Goal: Task Accomplishment & Management: Manage account settings

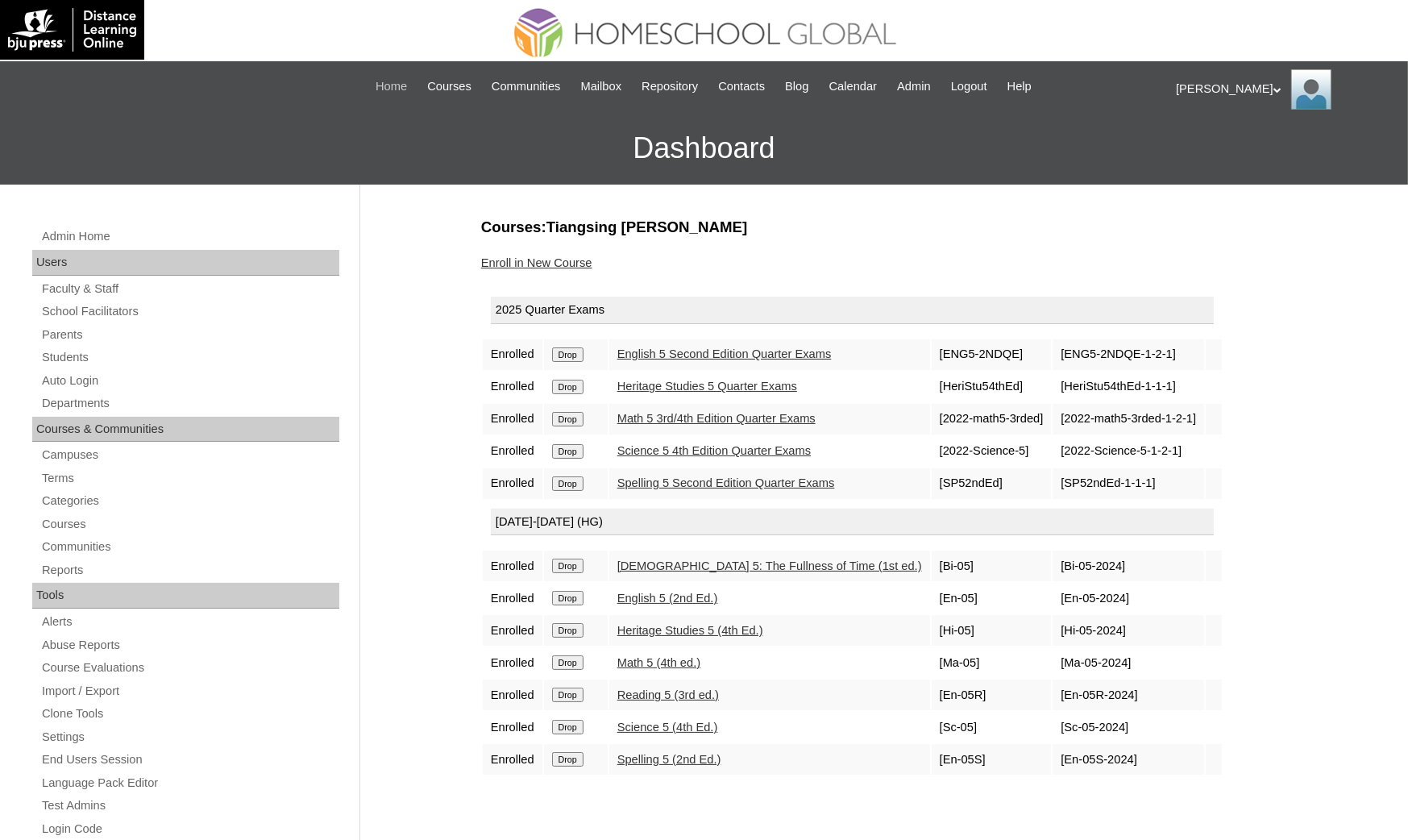
click at [376, 86] on span "Home" at bounding box center [391, 87] width 32 height 19
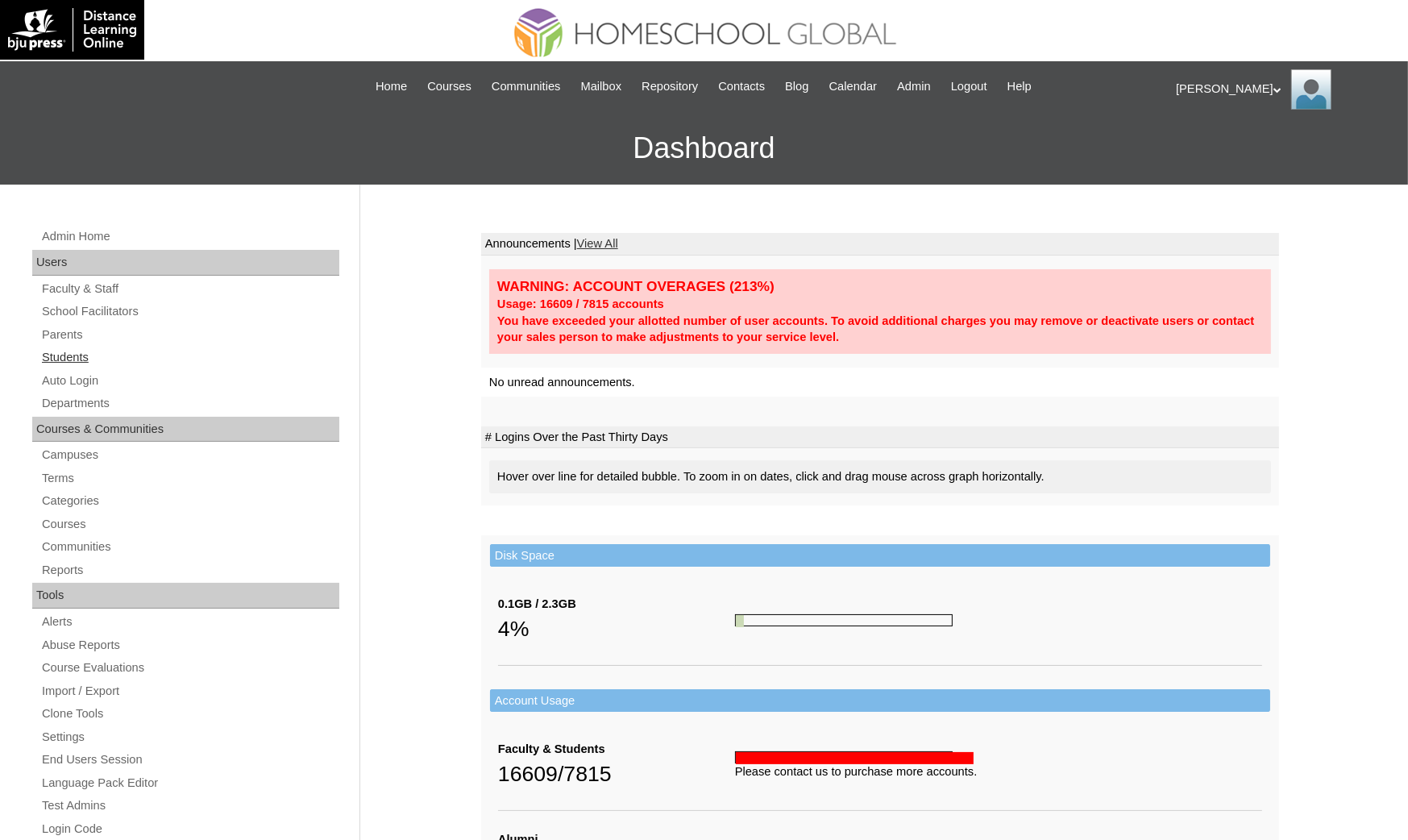
click at [62, 348] on link "Students" at bounding box center [190, 358] width 299 height 20
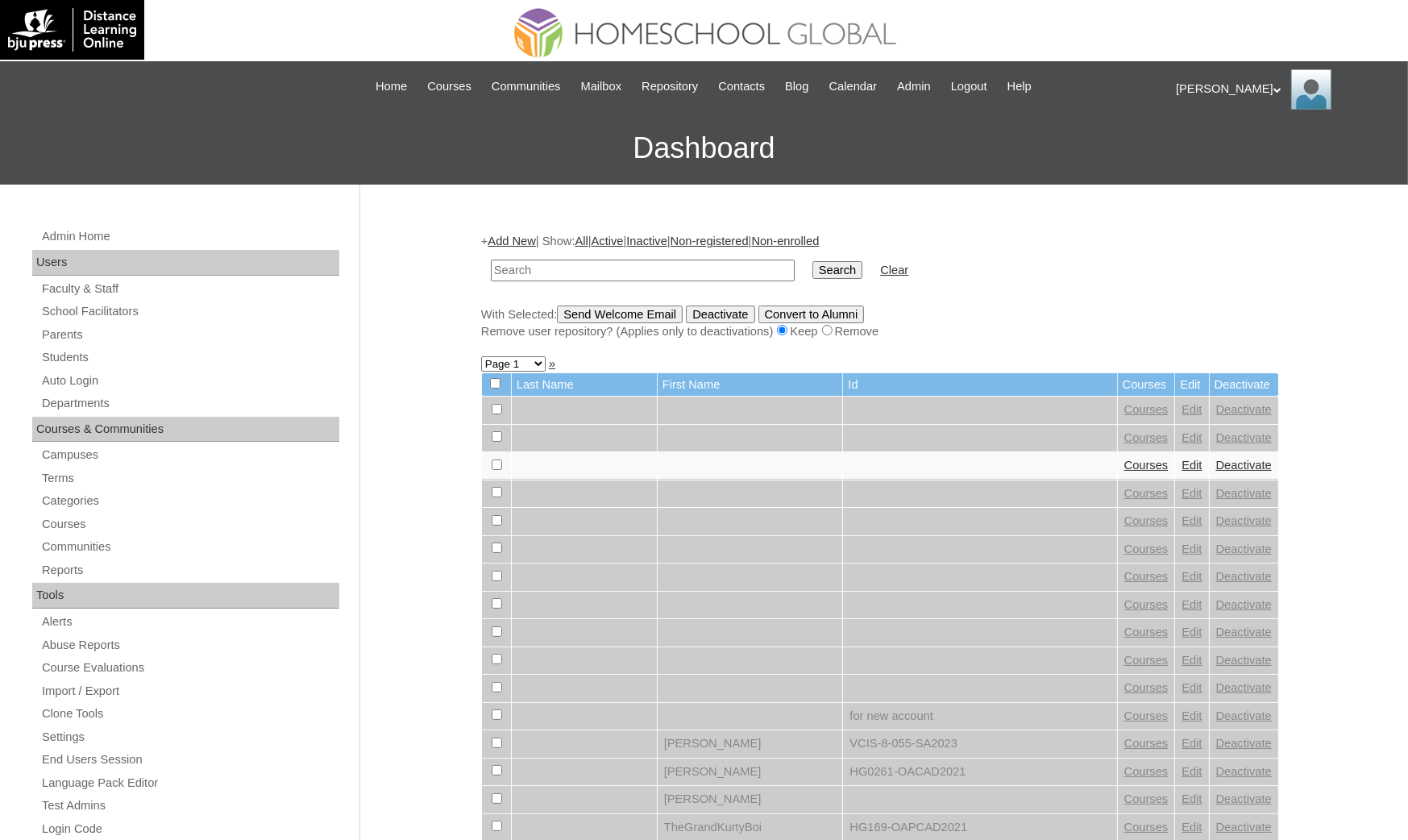
click at [523, 267] on input "text" at bounding box center [642, 270] width 303 height 22
type input "Aidan Ellis"
click at [813, 271] on input "Search" at bounding box center [837, 270] width 50 height 18
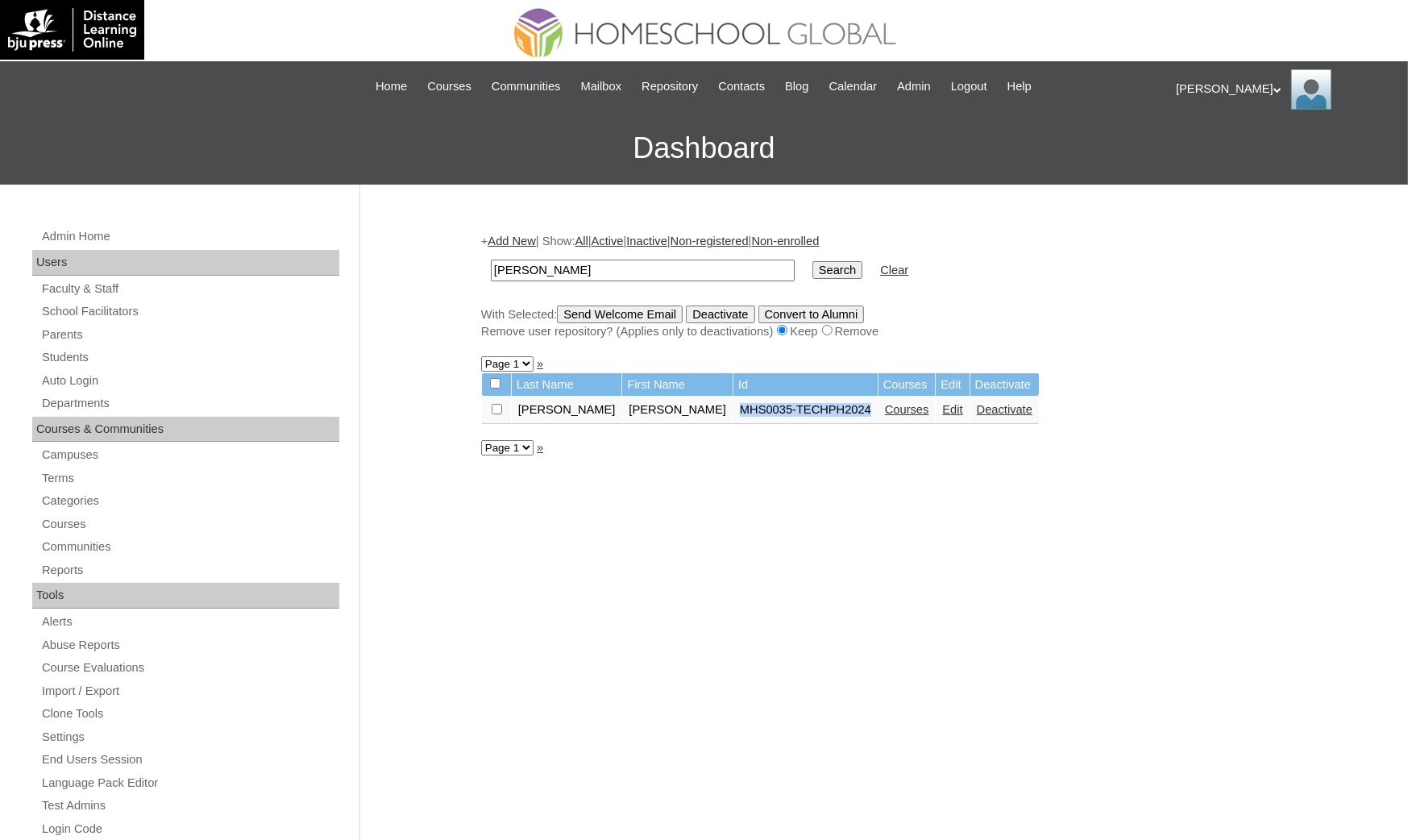
drag, startPoint x: 655, startPoint y: 397, endPoint x: 778, endPoint y: 406, distance: 123.3
click at [778, 406] on td "MHS0035-TECHPH2024" at bounding box center [806, 410] width 145 height 27
click at [776, 444] on div "+ Add New | Show: All | Active | Inactive | Non-registered | Non-enrolled Aidan…" at bounding box center [876, 756] width 806 height 1079
drag, startPoint x: 678, startPoint y: 400, endPoint x: 773, endPoint y: 406, distance: 95.2
click at [773, 406] on td "MHS0035-TECHPH2024" at bounding box center [806, 410] width 145 height 27
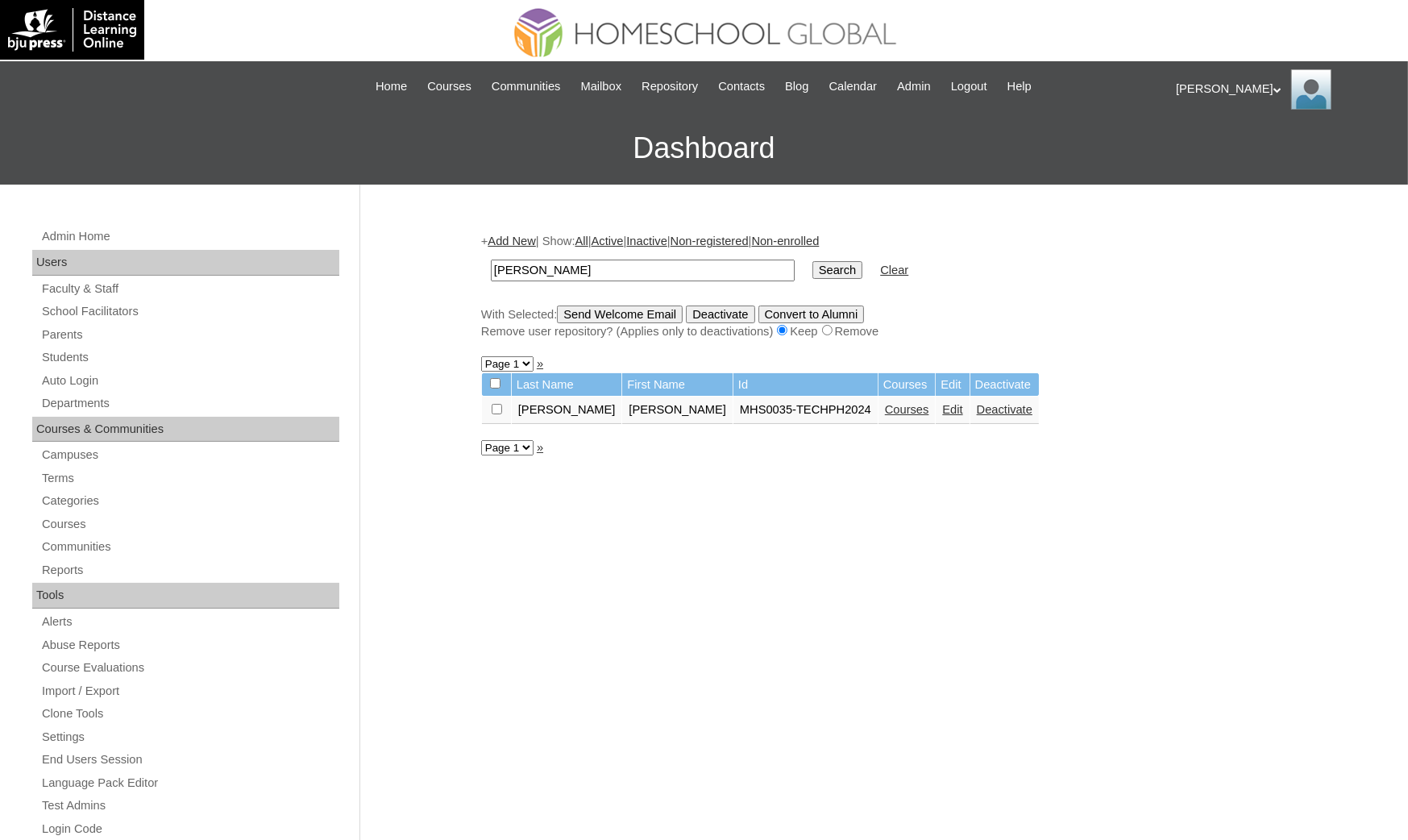
click at [773, 440] on div "+ Add New | Show: All | Active | Inactive | Non-registered | Non-enrolled Aidan…" at bounding box center [876, 756] width 806 height 1079
click at [885, 406] on link "Courses" at bounding box center [907, 409] width 44 height 13
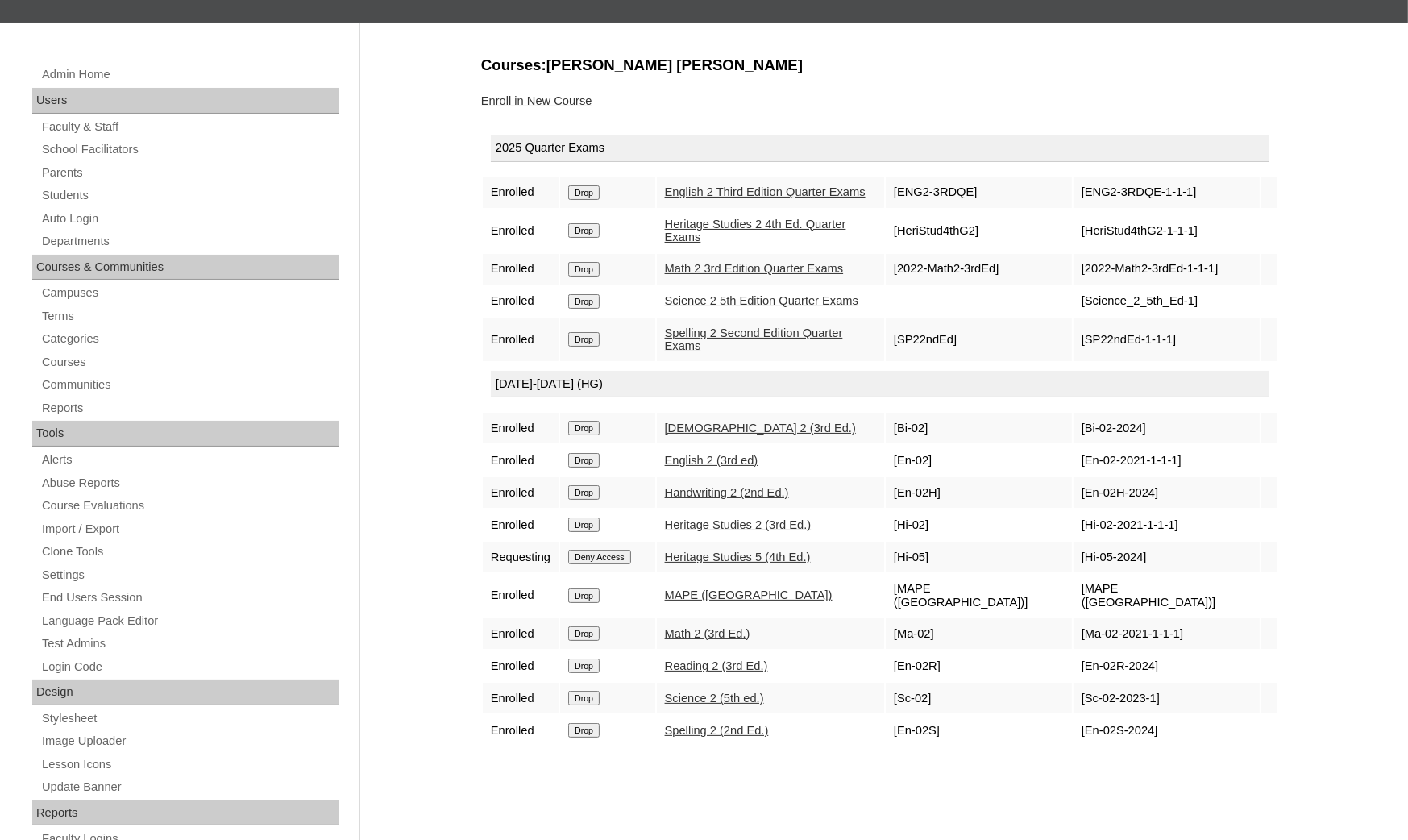
scroll to position [121, 0]
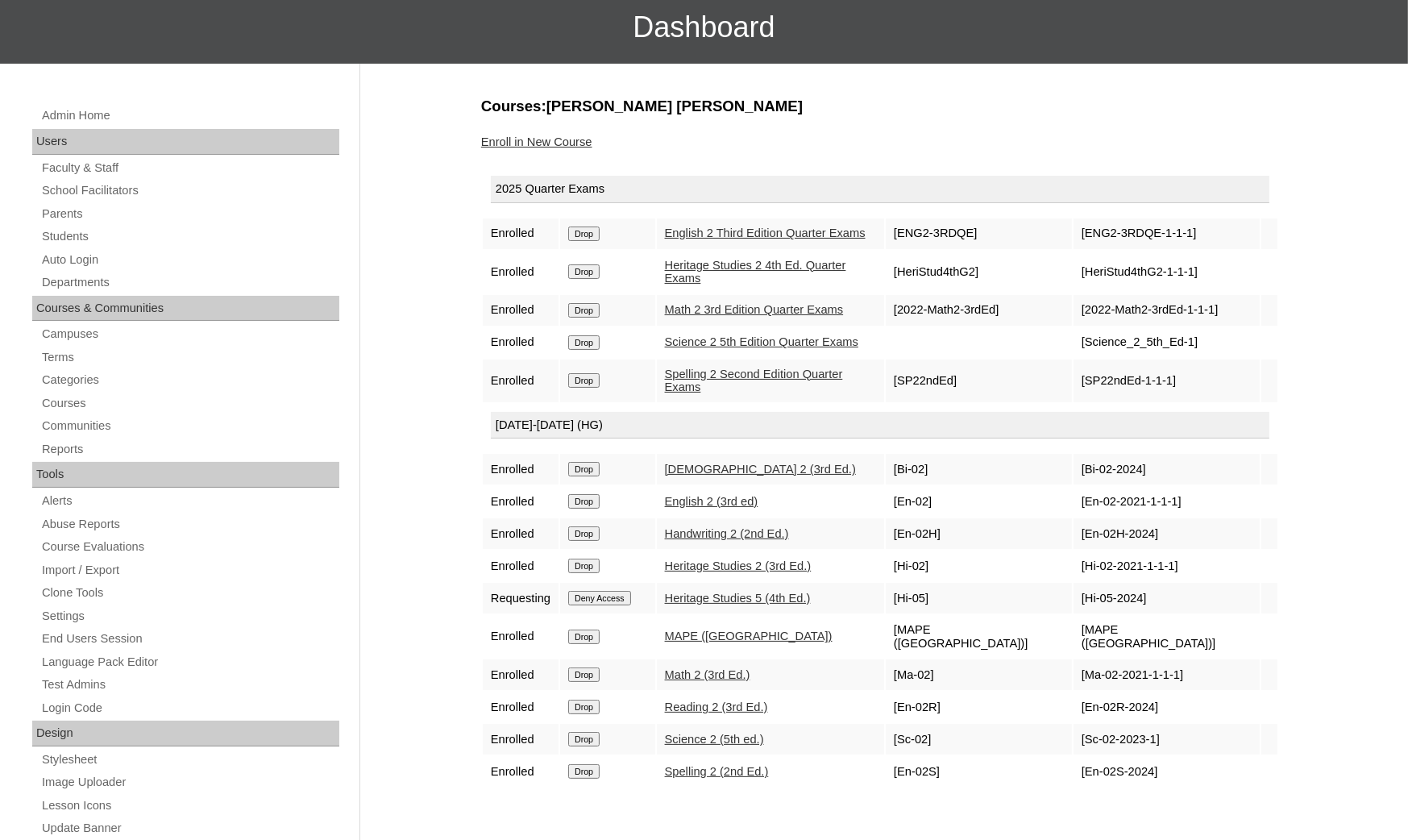
drag, startPoint x: 586, startPoint y: 568, endPoint x: 819, endPoint y: 78, distance: 542.6
click at [586, 591] on input "Deny Access" at bounding box center [600, 598] width 63 height 14
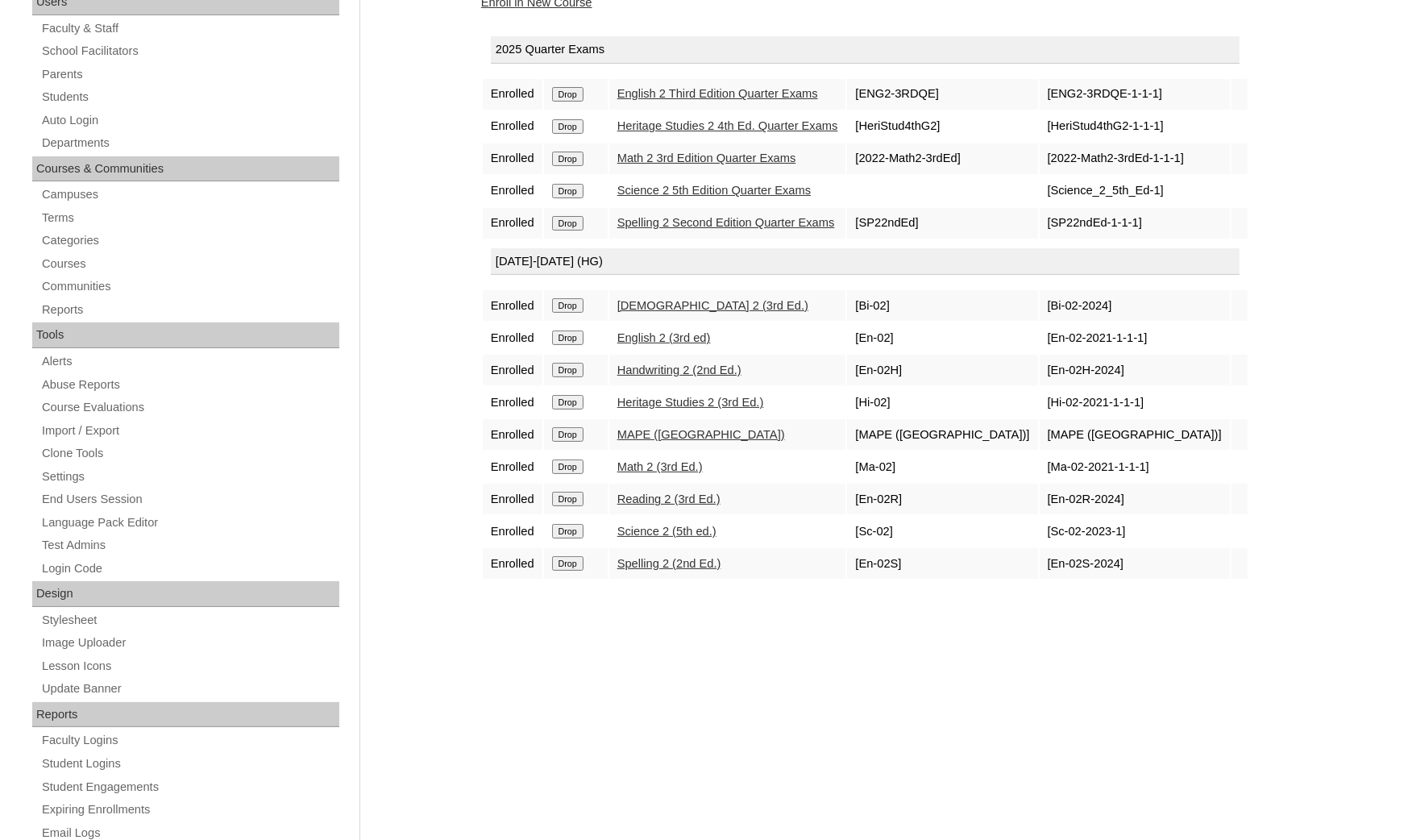
scroll to position [121, 0]
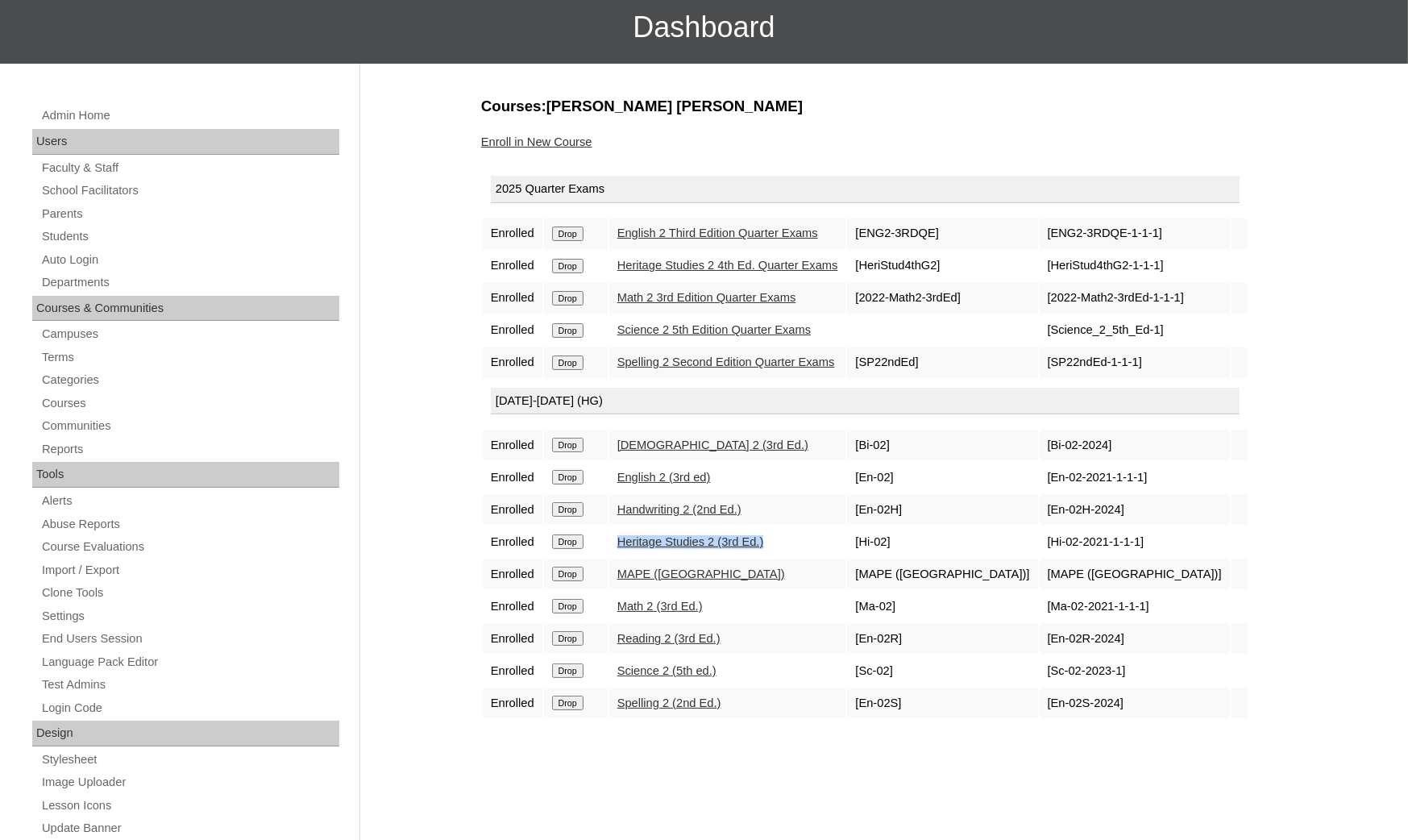
drag, startPoint x: 785, startPoint y: 530, endPoint x: 621, endPoint y: 531, distance: 164.0
click at [621, 531] on td "Heritage Studies 2 (3rd Ed.)" at bounding box center [728, 542] width 237 height 31
drag, startPoint x: 858, startPoint y: 254, endPoint x: 616, endPoint y: 260, distance: 242.1
click at [616, 260] on td "Heritage Studies 2 4th Ed. Quarter Exams" at bounding box center [728, 266] width 237 height 31
drag, startPoint x: 670, startPoint y: 534, endPoint x: 615, endPoint y: 528, distance: 55.3
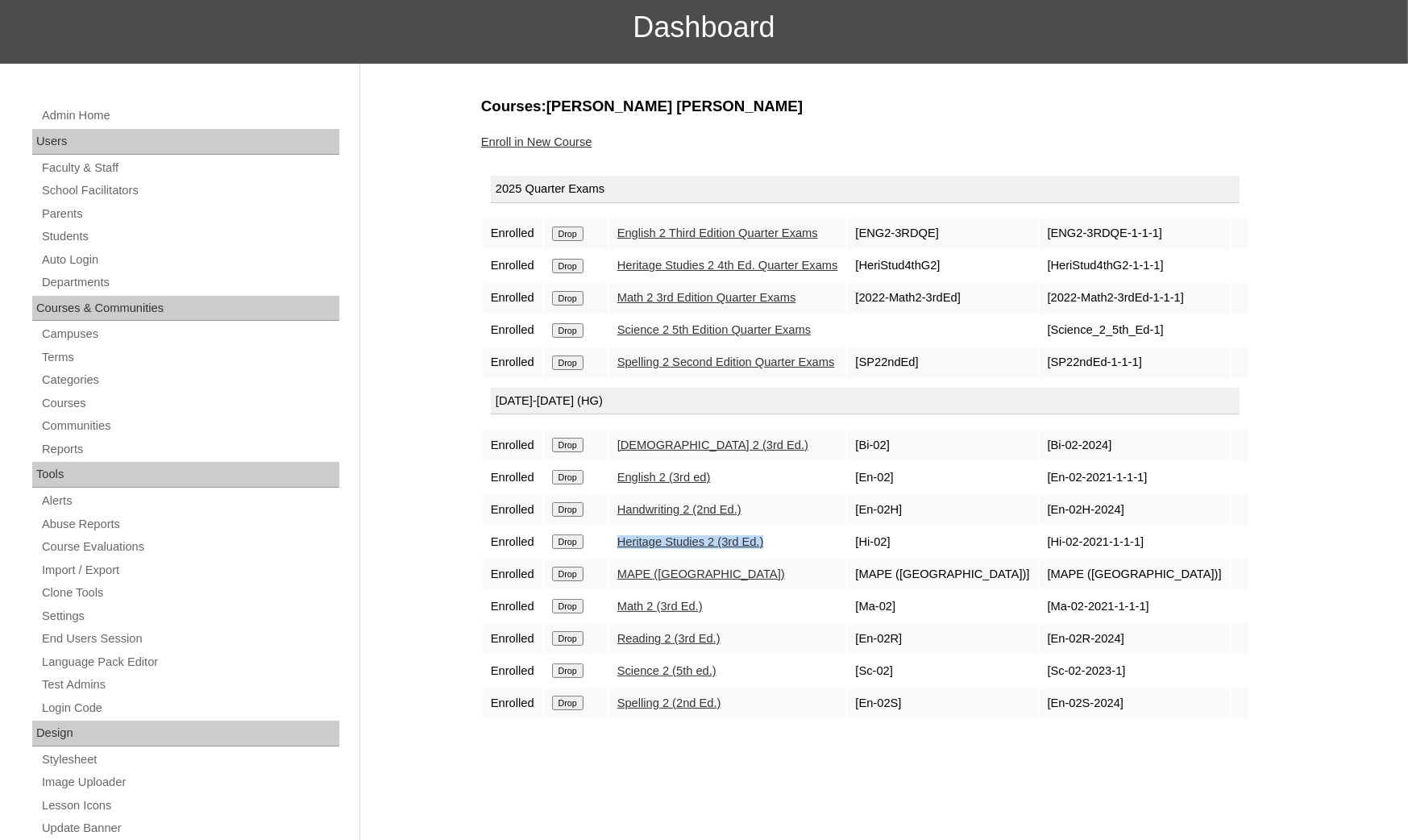
click at [615, 528] on td "Heritage Studies 2 (3rd Ed.)" at bounding box center [728, 542] width 237 height 31
click at [745, 731] on div "Courses:[PERSON_NAME] [PERSON_NAME] Enroll in New Course 2025 Quarter Exams Enr…" at bounding box center [876, 635] width 806 height 1079
drag, startPoint x: 773, startPoint y: 529, endPoint x: 635, endPoint y: 560, distance: 141.4
click at [599, 536] on tr "Enrolled Drop Heritage Studies 2 (3rd Ed.) [Hi-02] [Hi-02-2021-1-1-1]" at bounding box center [865, 542] width 765 height 31
click at [800, 788] on div "Courses:Castellon Aidan Ellis Enroll in New Course 2025 Quarter Exams Enrolled …" at bounding box center [876, 635] width 806 height 1079
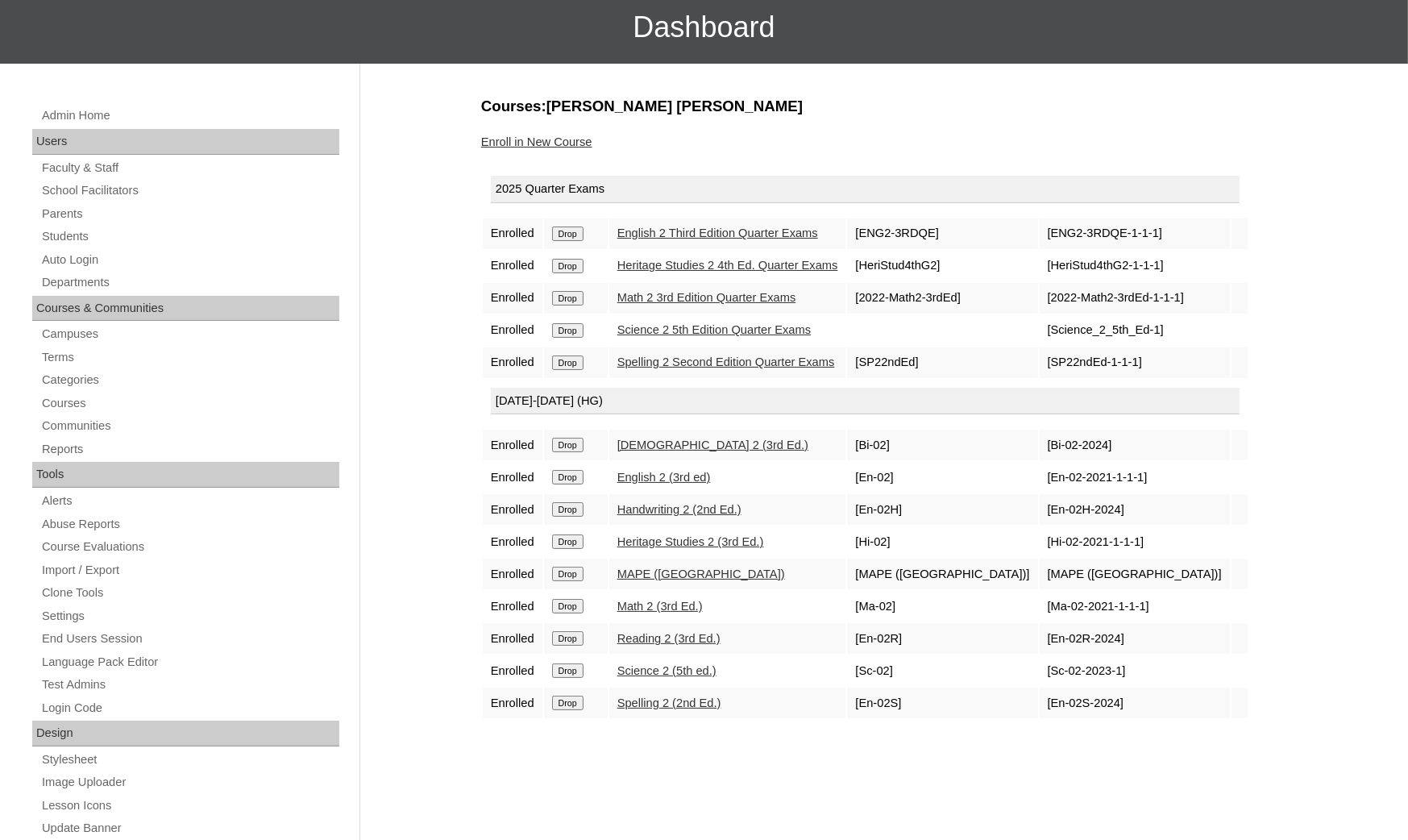
click at [567, 535] on input "Drop" at bounding box center [567, 542] width 32 height 14
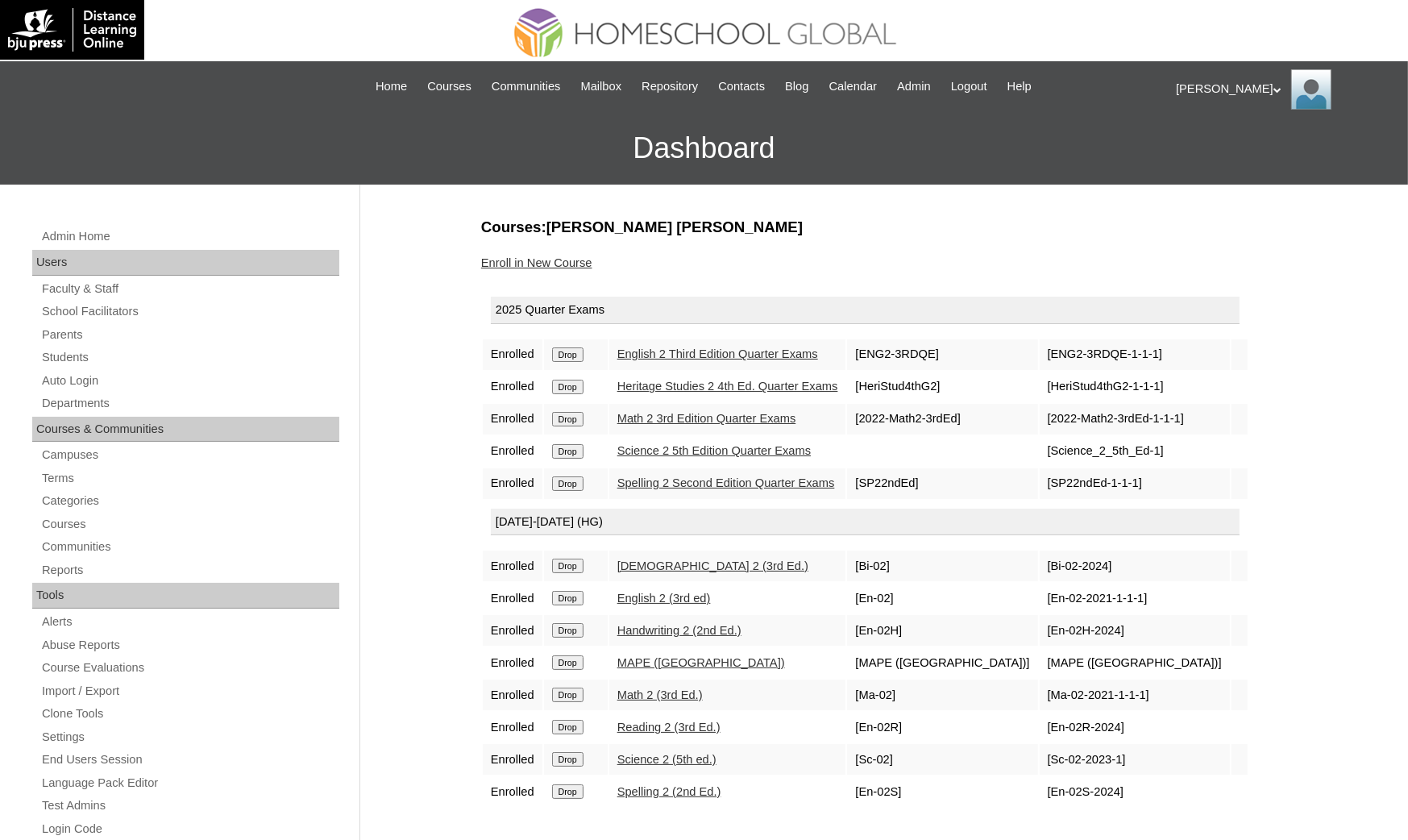
click at [555, 266] on link "Enroll in New Course" at bounding box center [536, 263] width 111 height 13
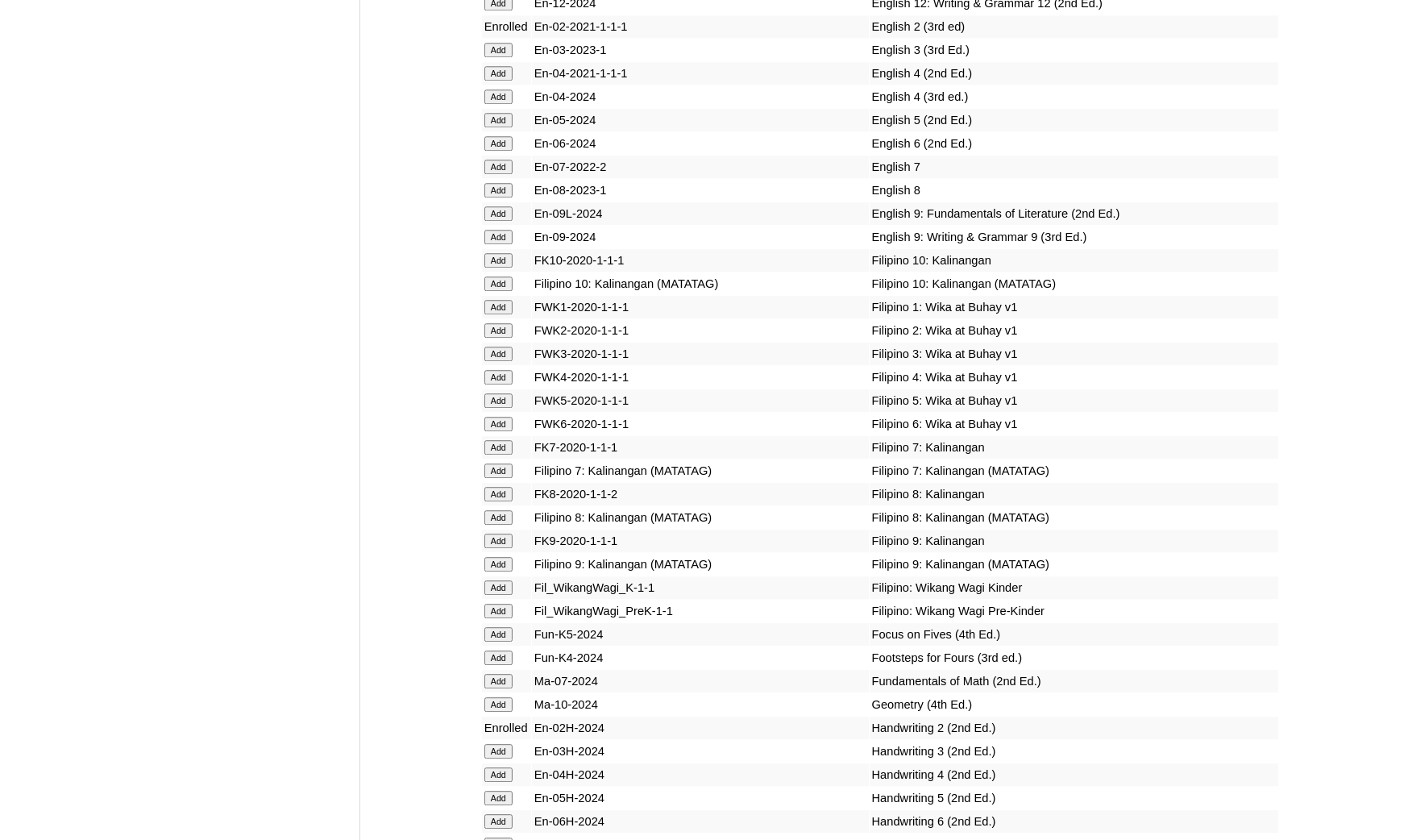
scroll to position [5355, 0]
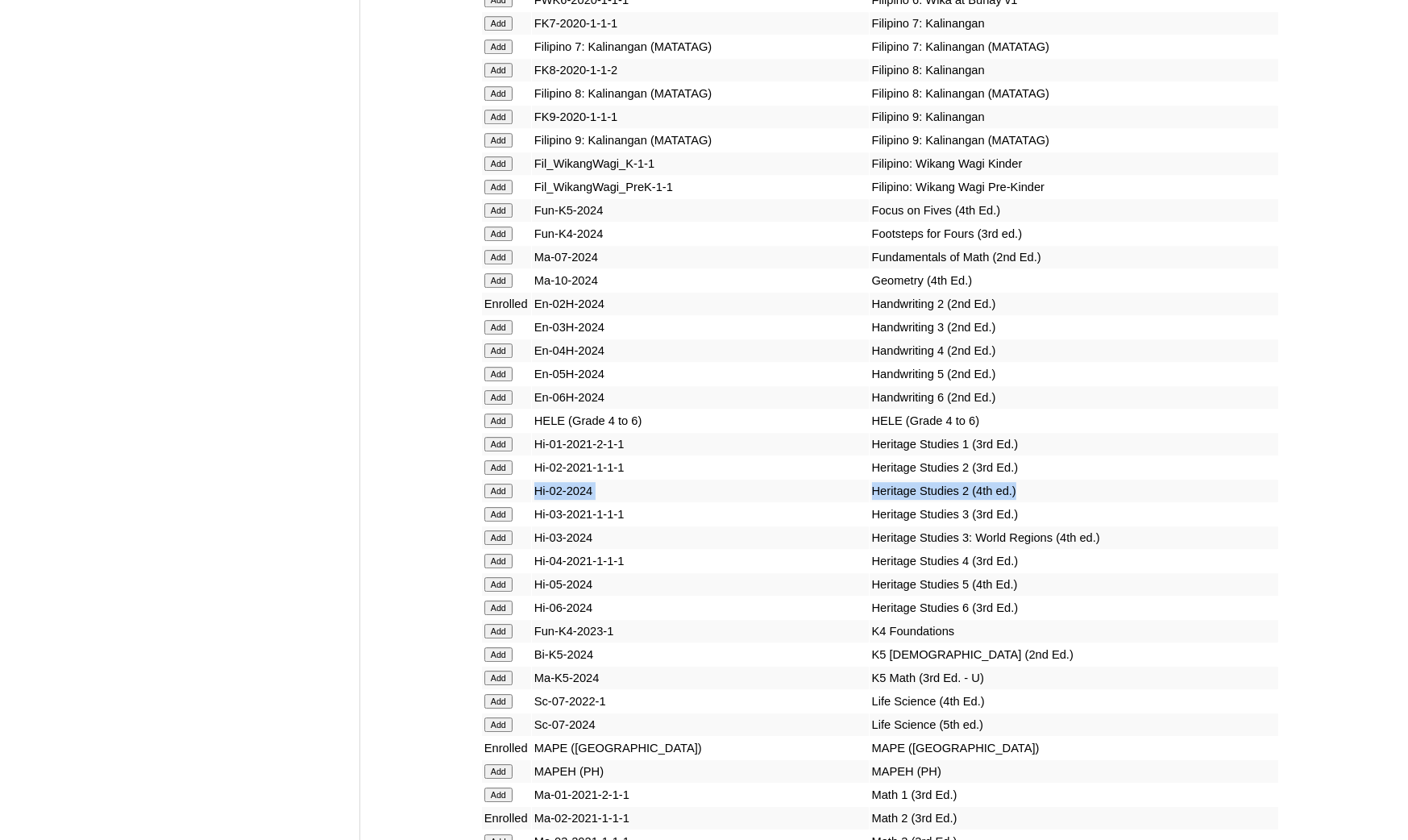
drag, startPoint x: 960, startPoint y: 359, endPoint x: 596, endPoint y: 348, distance: 364.2
click at [526, 480] on tr "Add Hi-02-2024 Heritage Studies 2 (4th ed.)" at bounding box center [881, 490] width 797 height 23
click at [1084, 456] on td "Heritage Studies 2 (3rd Ed.)" at bounding box center [1074, 467] width 408 height 23
click at [507, 483] on input "Add" at bounding box center [498, 490] width 28 height 14
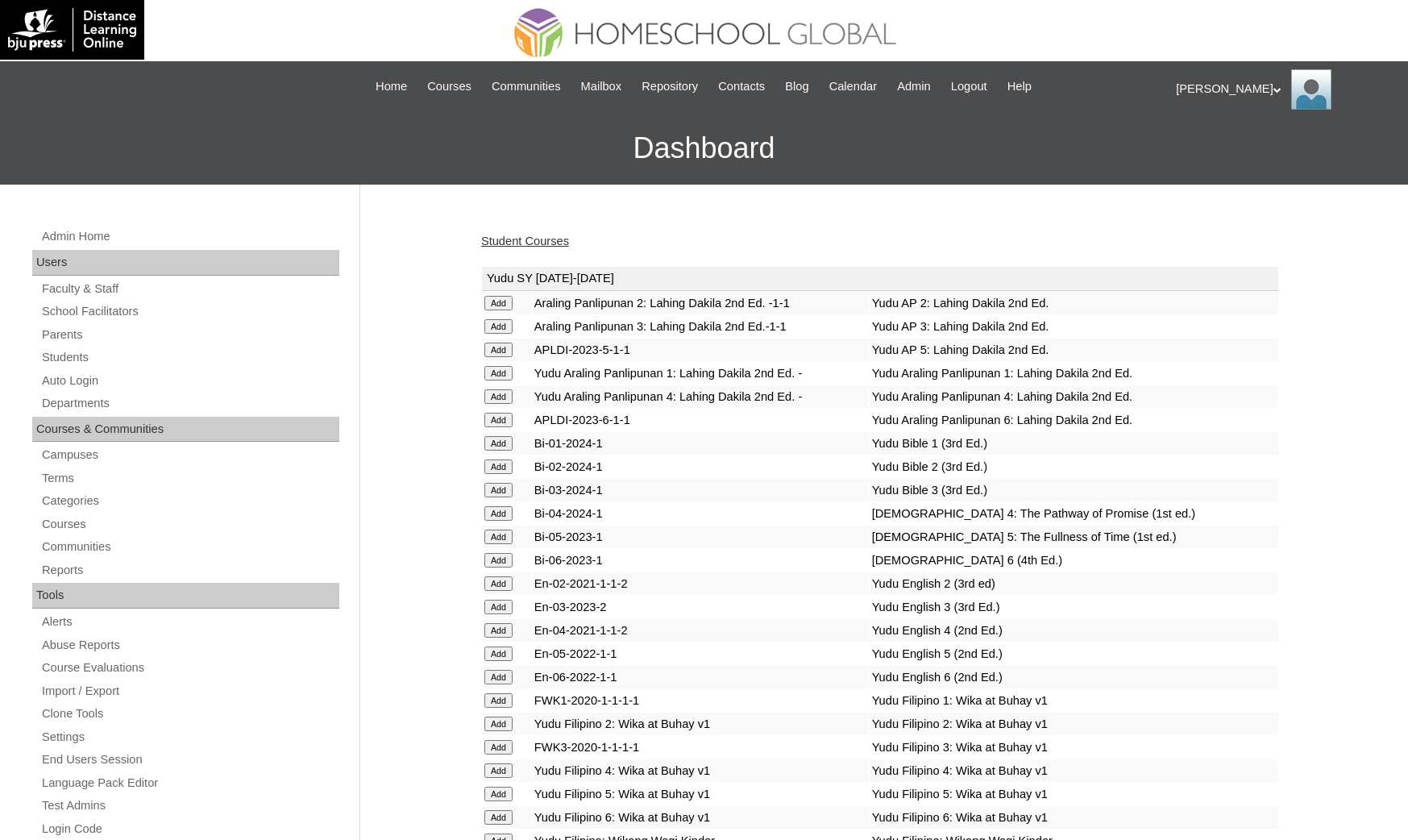
click at [513, 241] on link "Student Courses" at bounding box center [525, 241] width 88 height 13
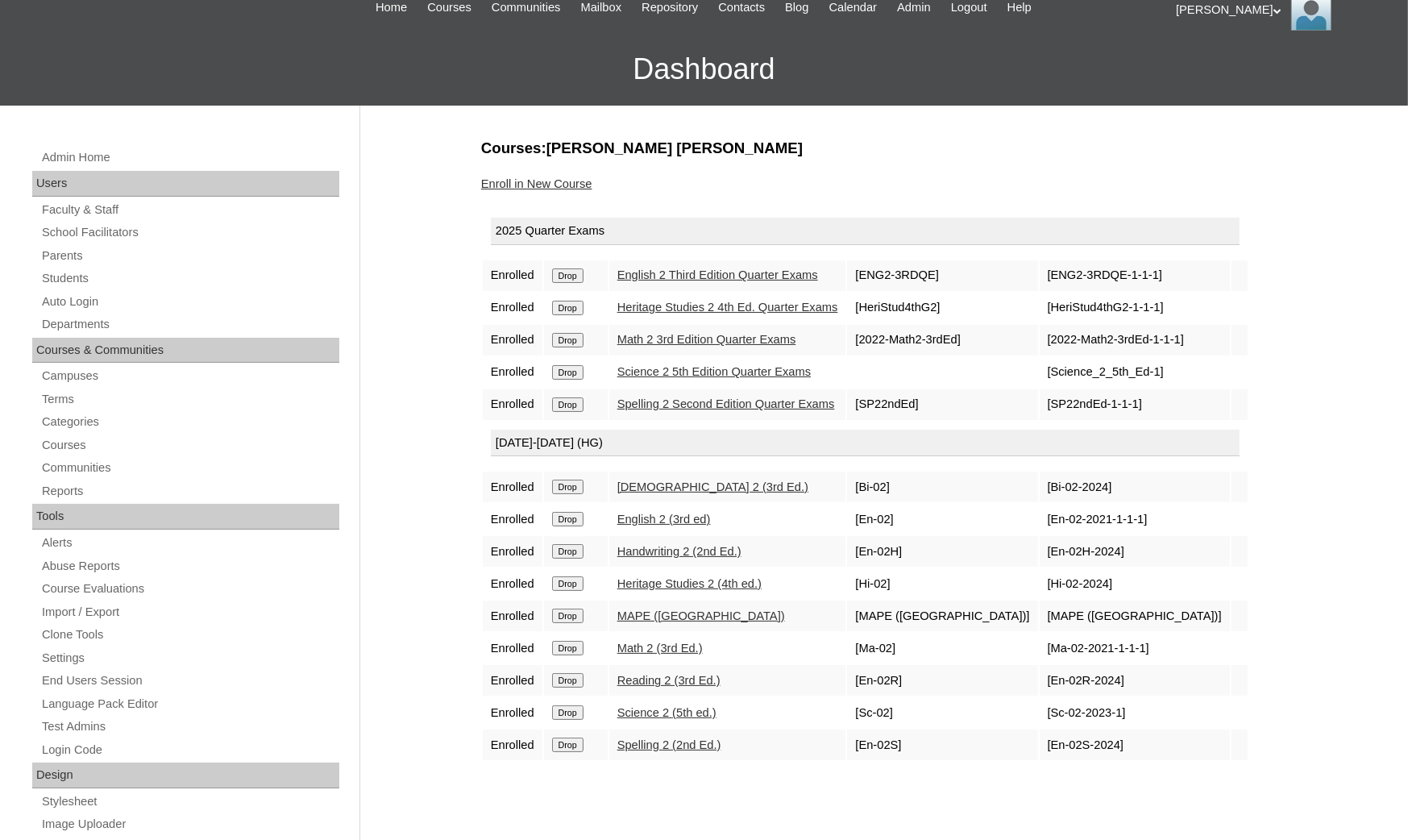
scroll to position [121, 0]
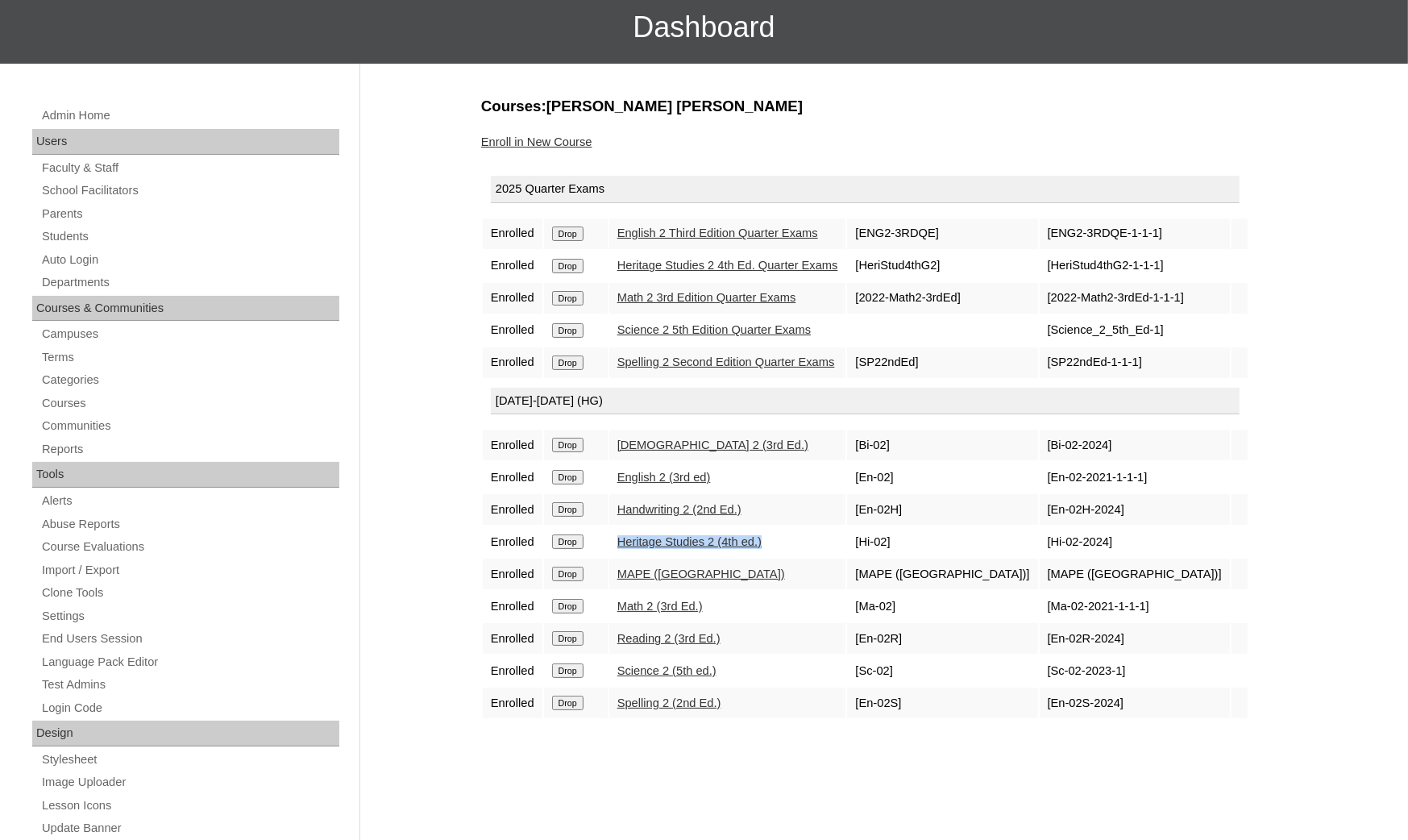
drag, startPoint x: 790, startPoint y: 527, endPoint x: 613, endPoint y: 538, distance: 177.3
click at [613, 538] on td "Heritage Studies 2 (4th ed.)" at bounding box center [728, 542] width 237 height 31
click at [1370, 443] on div "Admin Home Users Faculty & Staff School Facilitators Parents Students Auto Logi…" at bounding box center [704, 620] width 1408 height 1112
click at [685, 536] on link "Heritage Studies 2 (4th ed.)" at bounding box center [690, 542] width 145 height 13
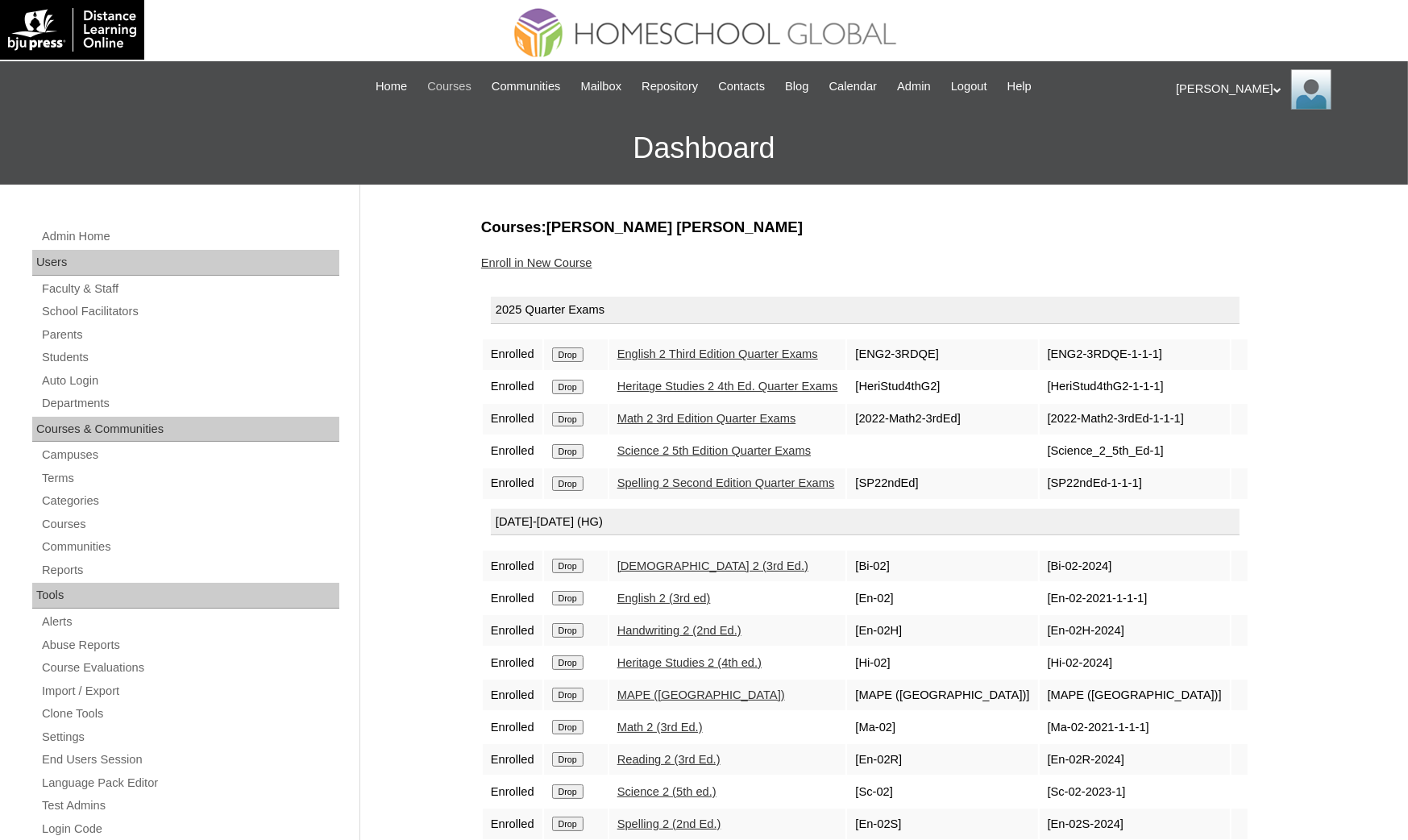
click at [434, 79] on span "Courses" at bounding box center [449, 87] width 44 height 19
